Goal: Transaction & Acquisition: Download file/media

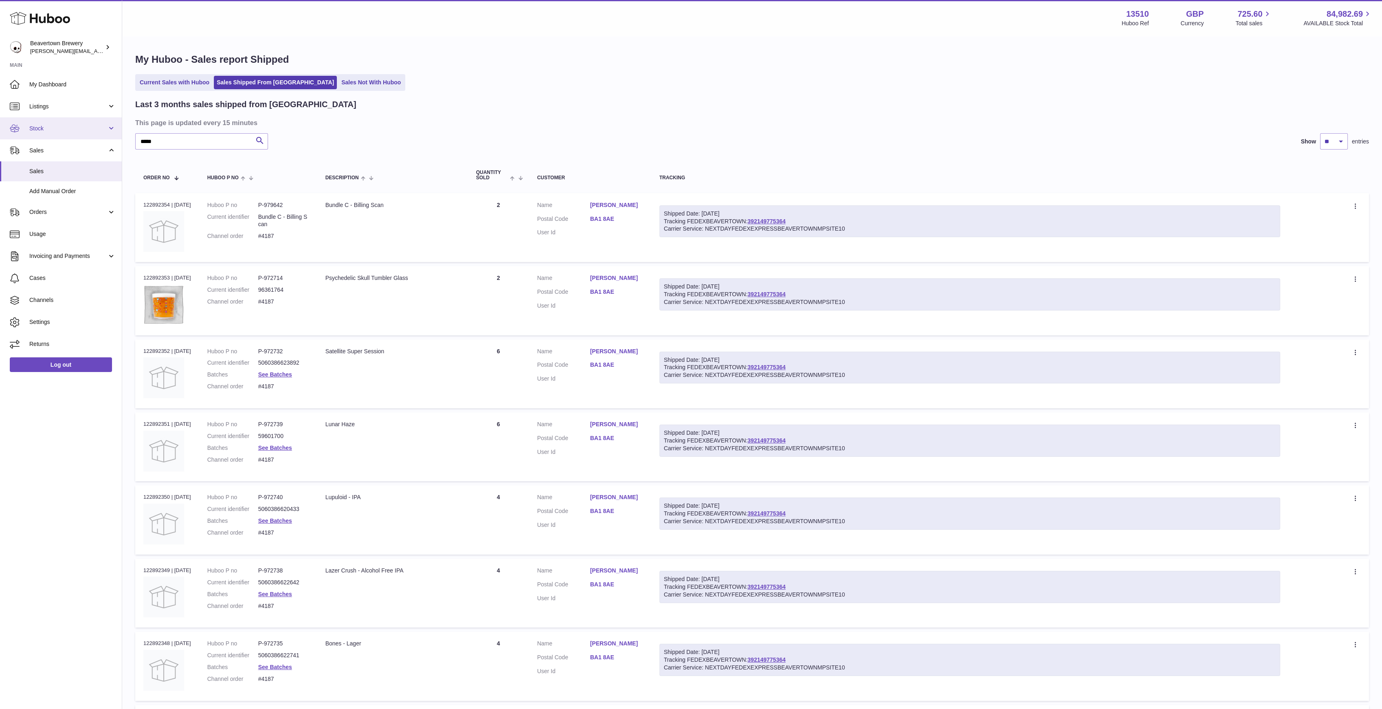
click at [45, 129] on span "Stock" at bounding box center [68, 129] width 78 height 8
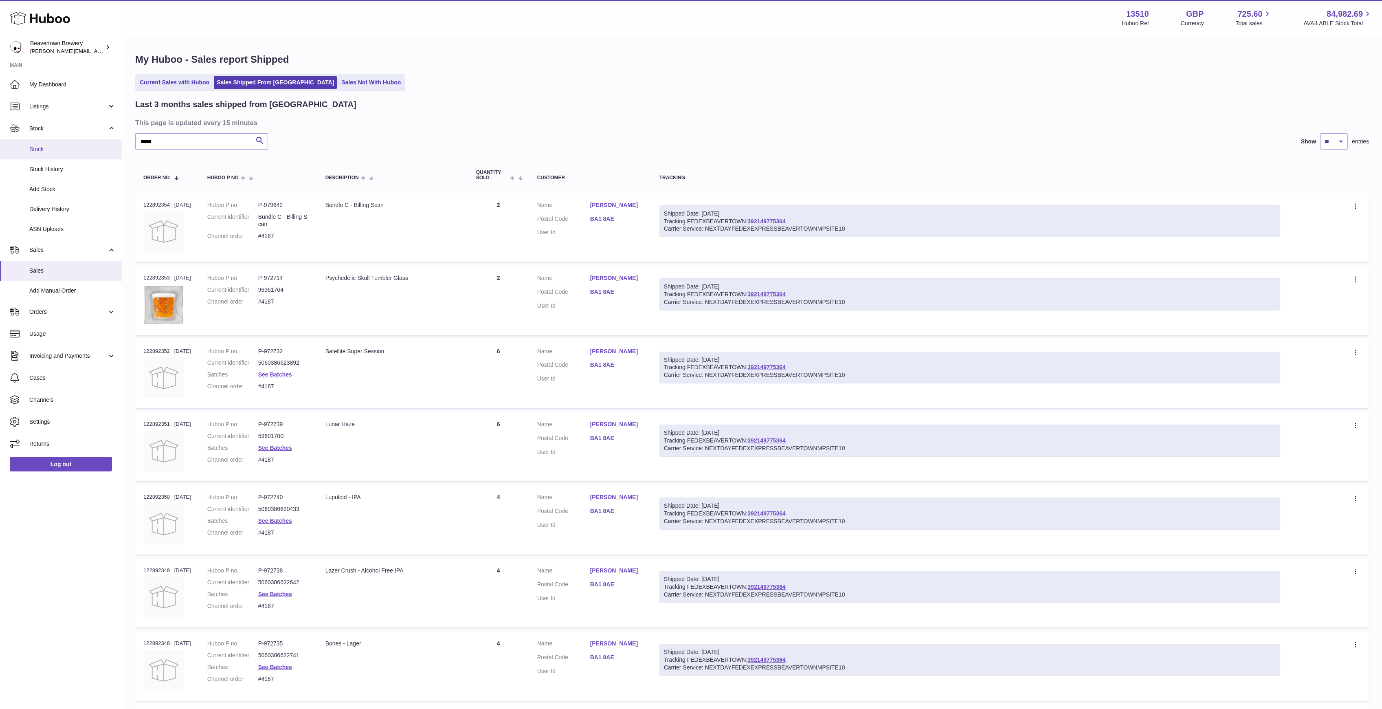
click at [42, 143] on link "Stock" at bounding box center [61, 149] width 122 height 20
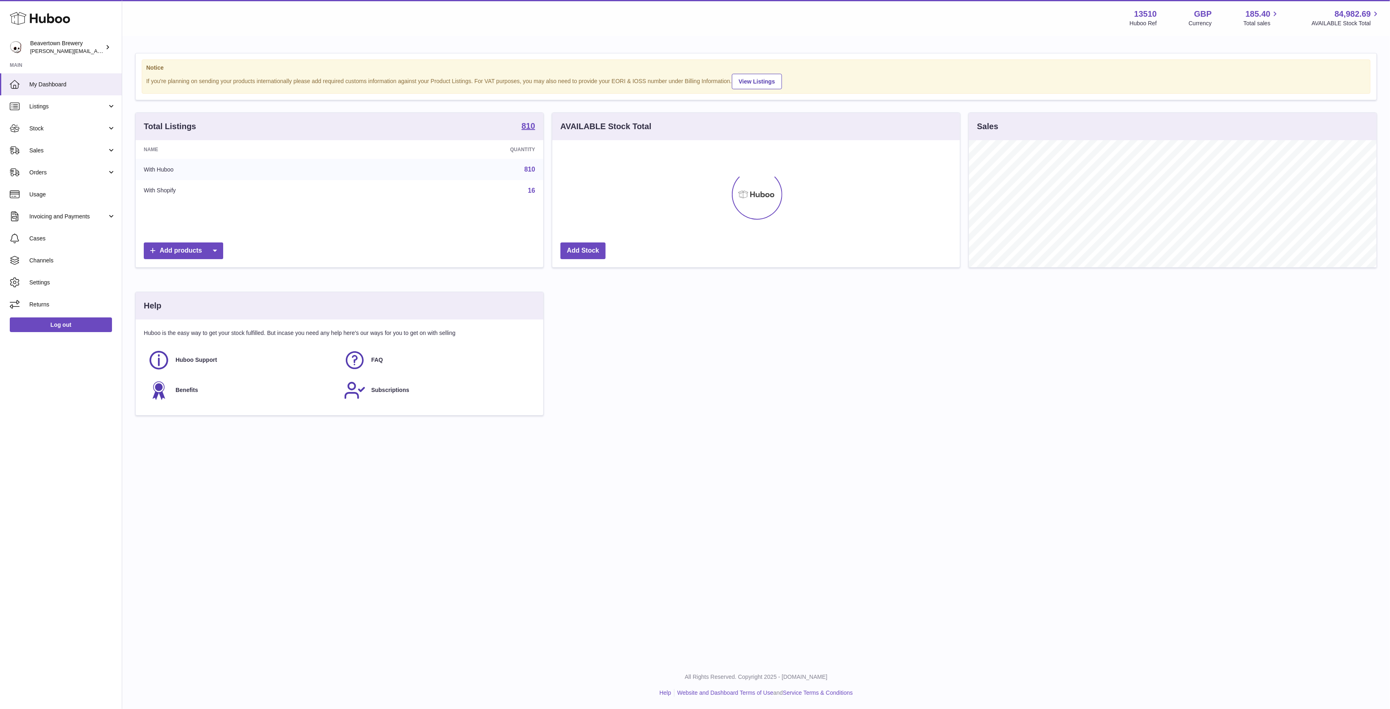
scroll to position [127, 408]
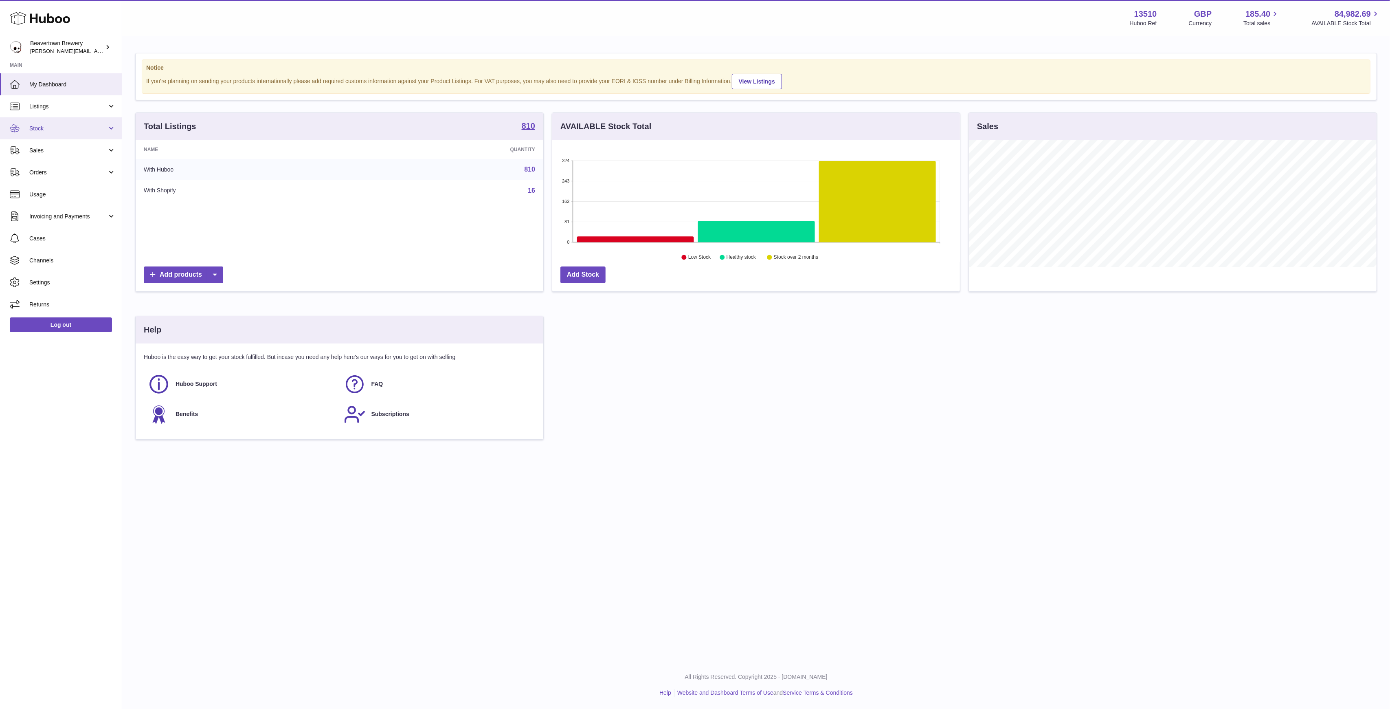
click at [48, 135] on link "Stock" at bounding box center [61, 128] width 122 height 22
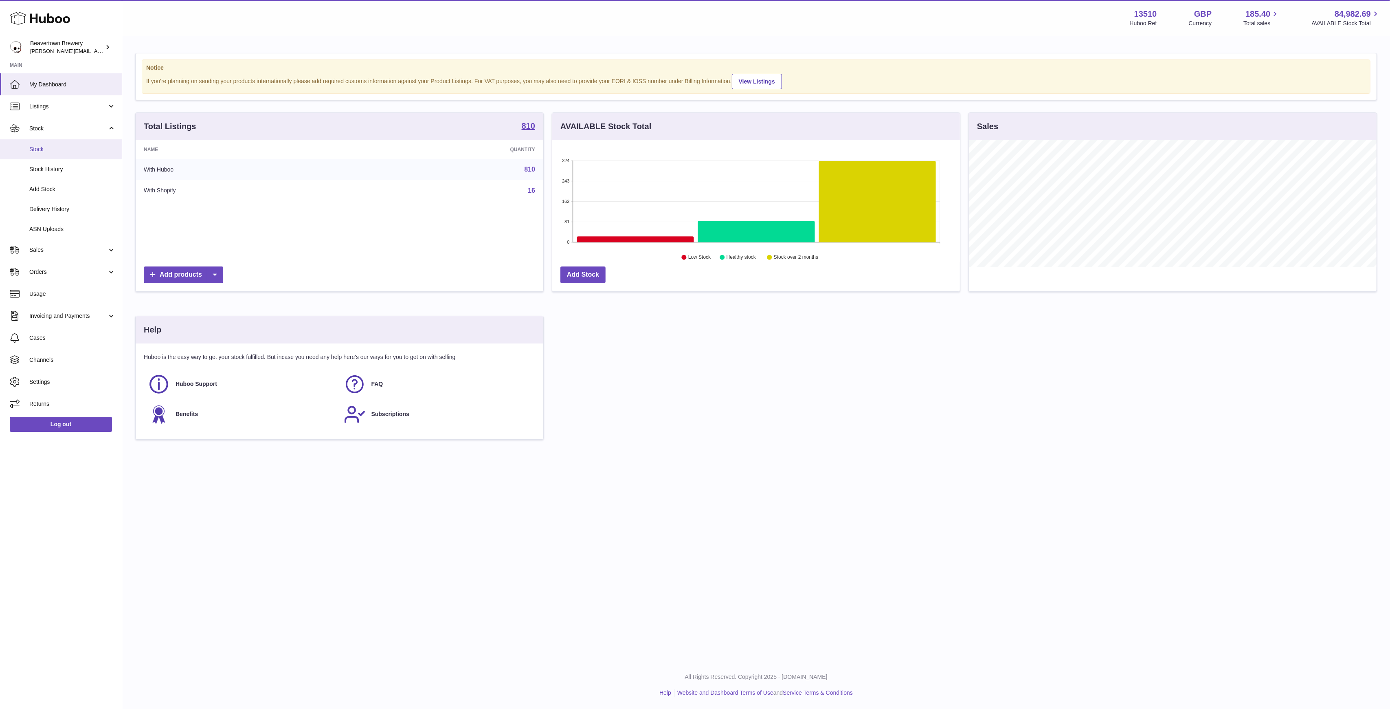
click at [56, 155] on link "Stock" at bounding box center [61, 149] width 122 height 20
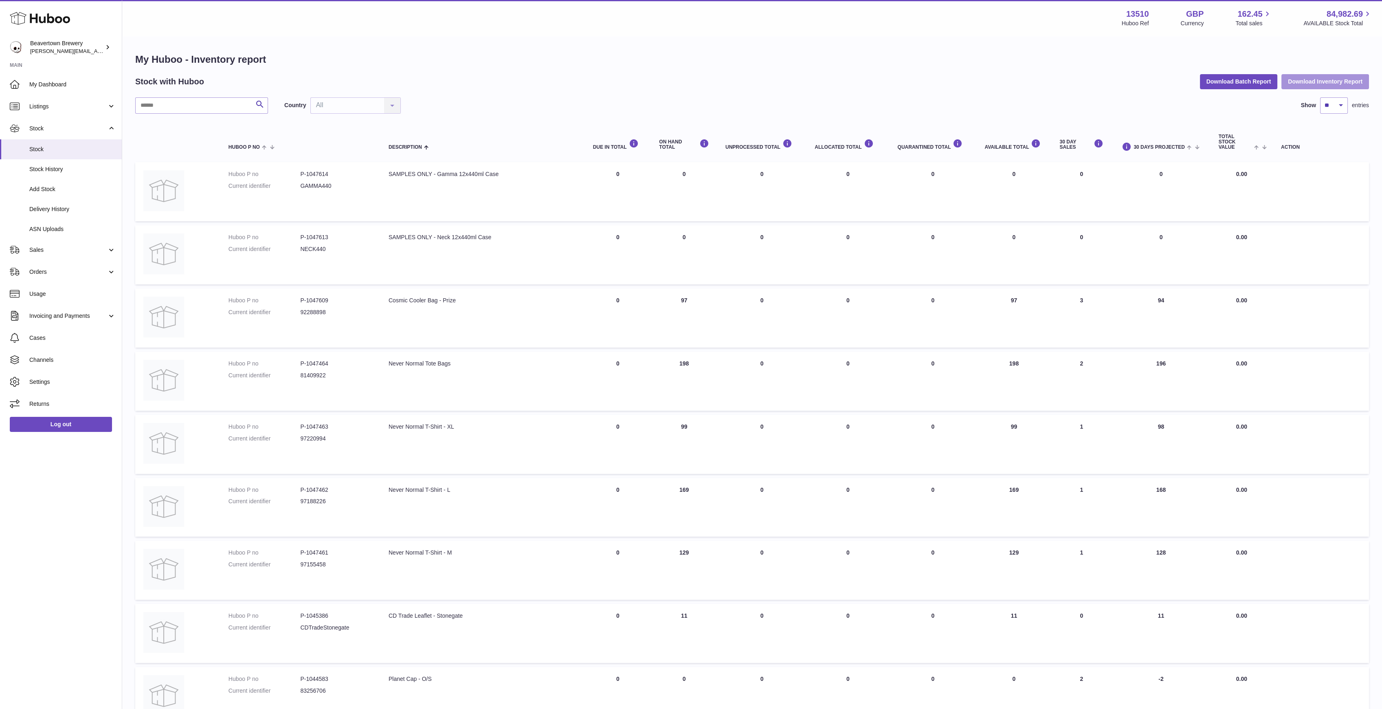
click at [1306, 81] on button "Download Inventory Report" at bounding box center [1325, 81] width 88 height 15
click at [1223, 77] on button "Download Batch Report" at bounding box center [1239, 81] width 78 height 15
